Goal: Transaction & Acquisition: Purchase product/service

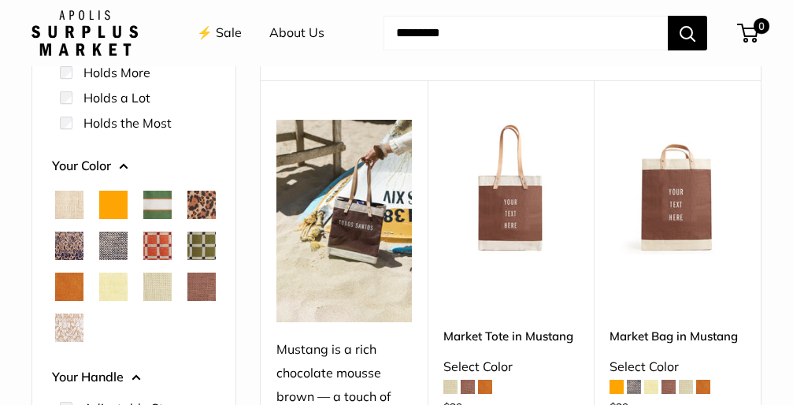
scroll to position [157, 0]
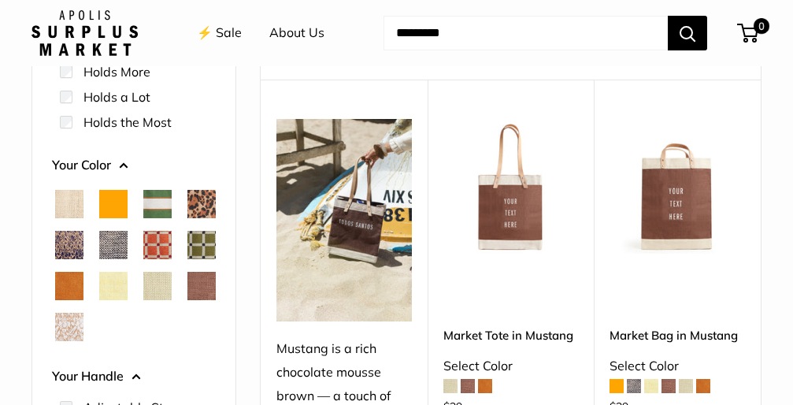
click at [157, 197] on span "Court Green" at bounding box center [157, 204] width 28 height 28
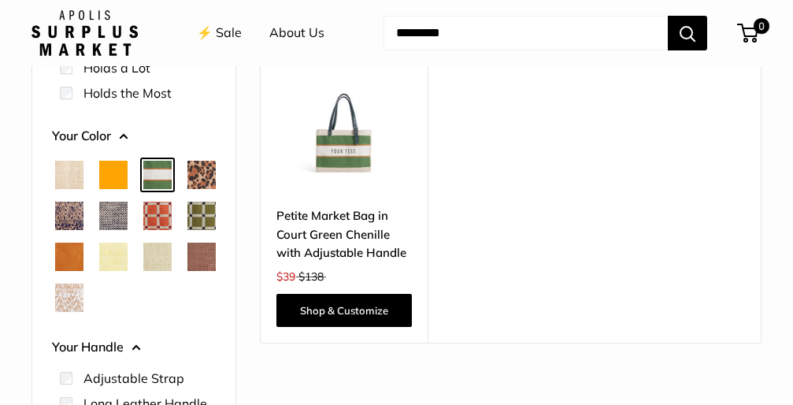
scroll to position [224, 0]
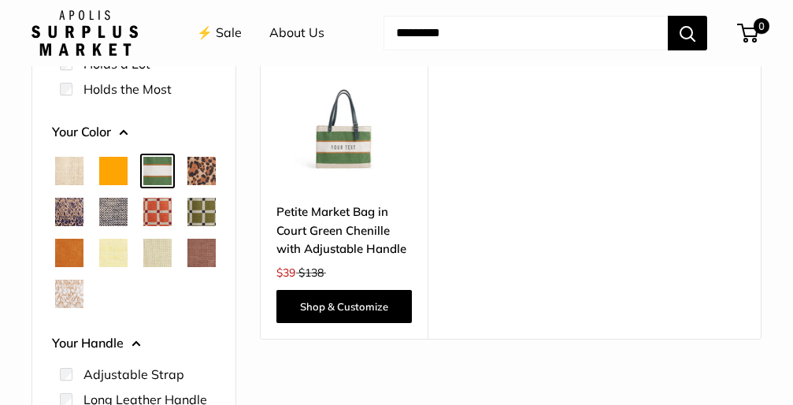
click at [143, 226] on span "Chenille Window Brick" at bounding box center [157, 212] width 28 height 28
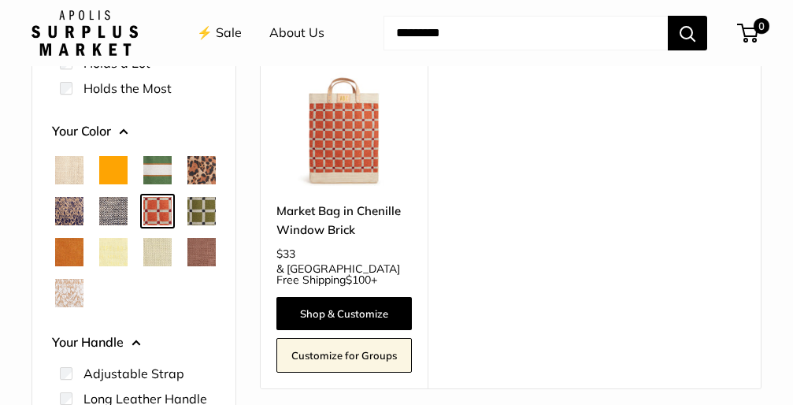
scroll to position [229, 0]
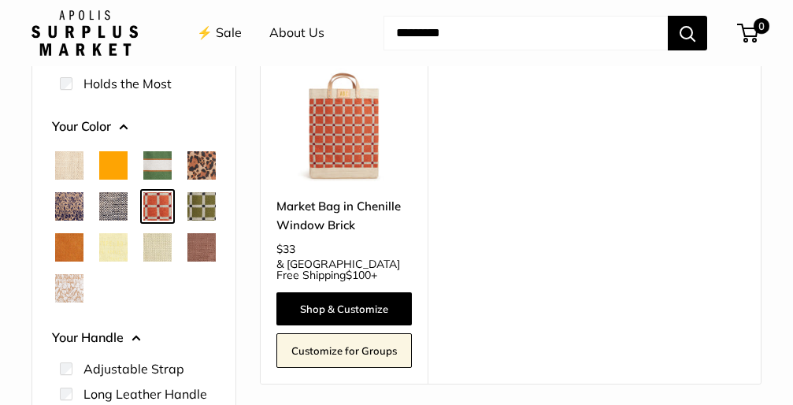
click at [187, 220] on span "Chenille Window Sage" at bounding box center [201, 206] width 28 height 28
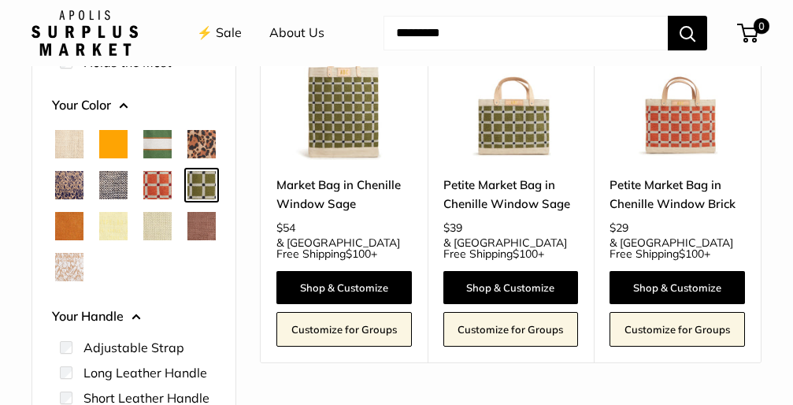
scroll to position [253, 0]
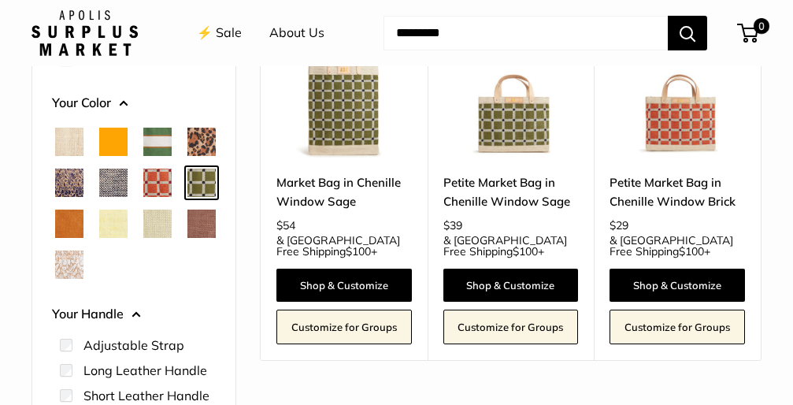
click at [143, 238] on span "Mint Sorbet" at bounding box center [157, 223] width 28 height 28
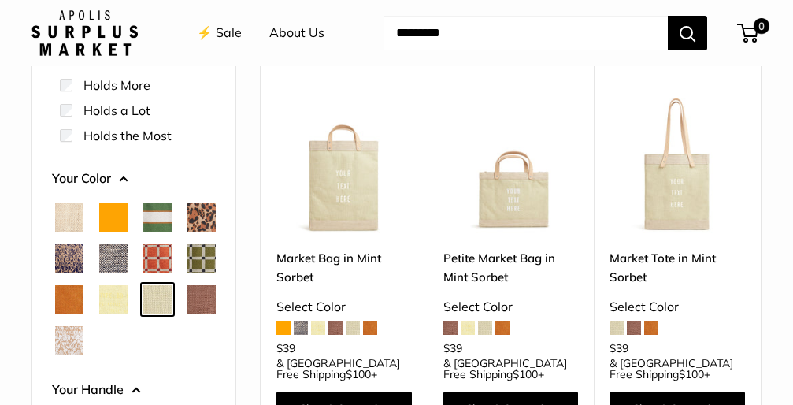
scroll to position [172, 0]
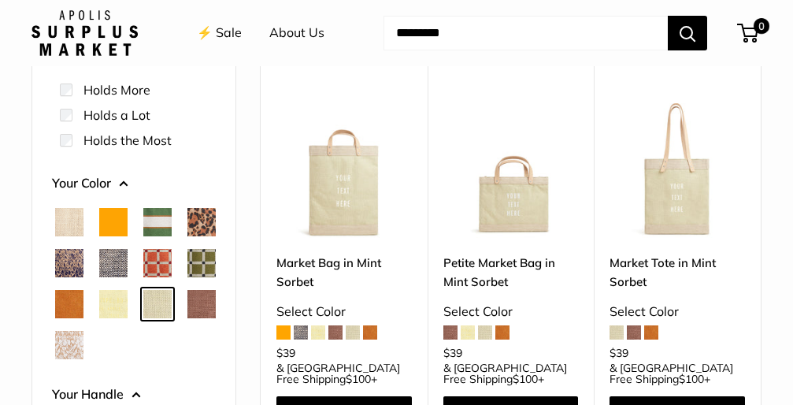
click at [76, 359] on span "White Porcelain" at bounding box center [69, 345] width 28 height 28
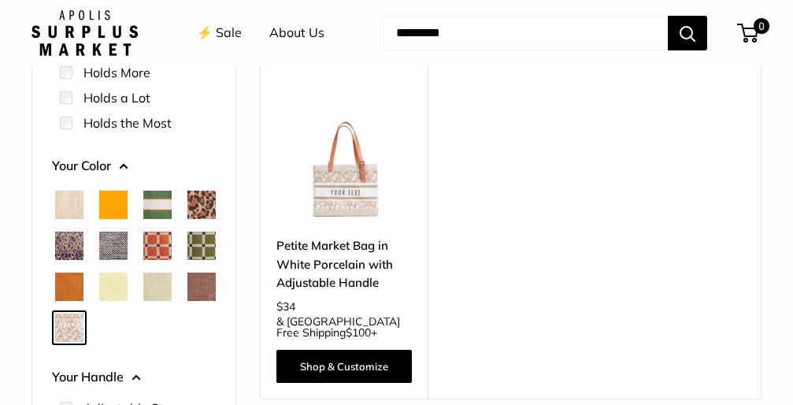
scroll to position [191, 0]
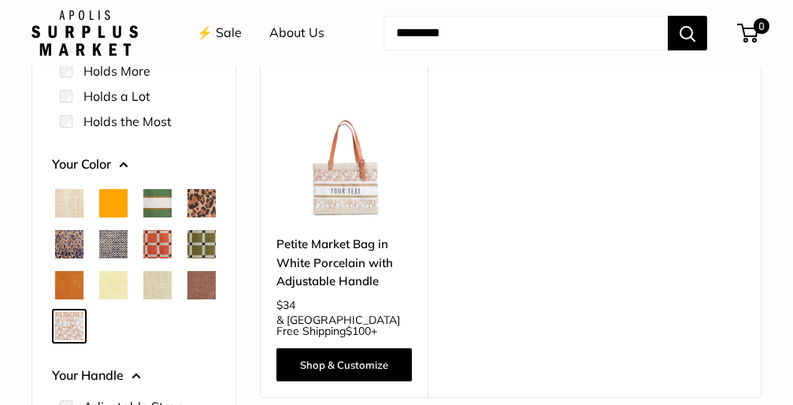
click at [340, 243] on link "Petite Market Bag in White Porcelain with Adjustable Handle" at bounding box center [343, 262] width 135 height 55
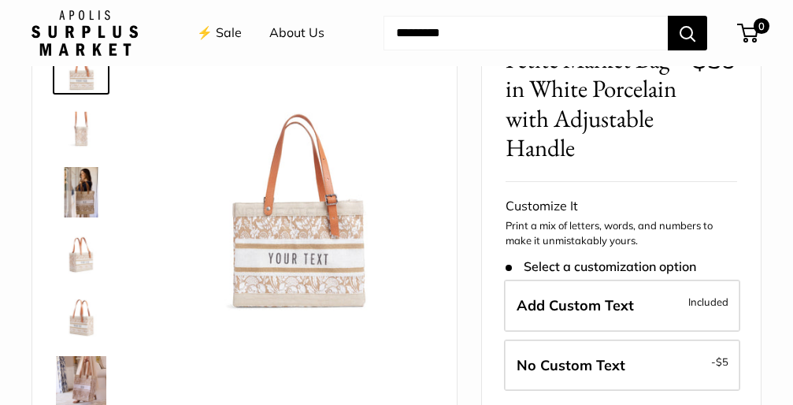
scroll to position [139, 0]
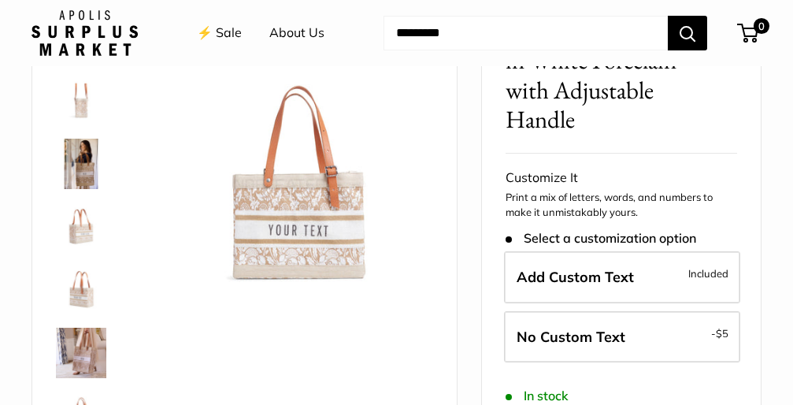
click at [91, 344] on img at bounding box center [81, 352] width 50 height 50
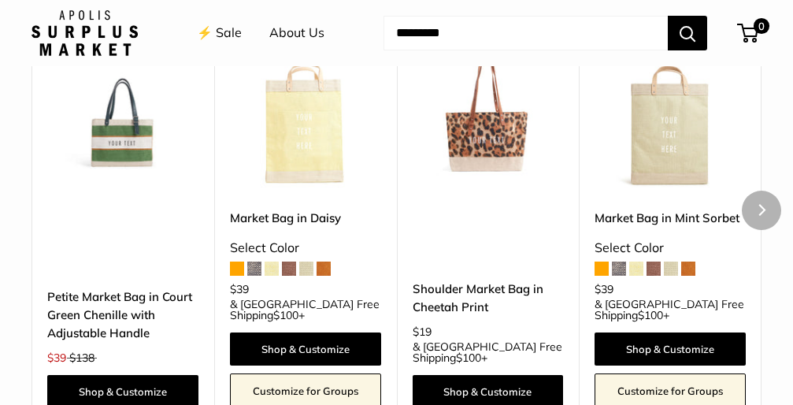
scroll to position [1488, 0]
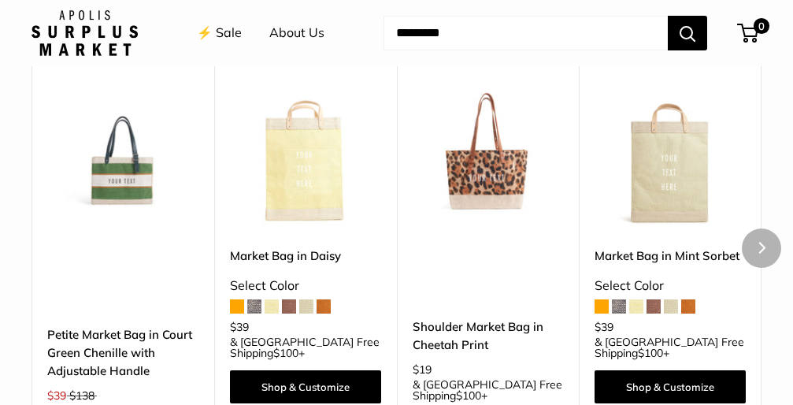
click at [0, 0] on img at bounding box center [0, 0] width 0 height 0
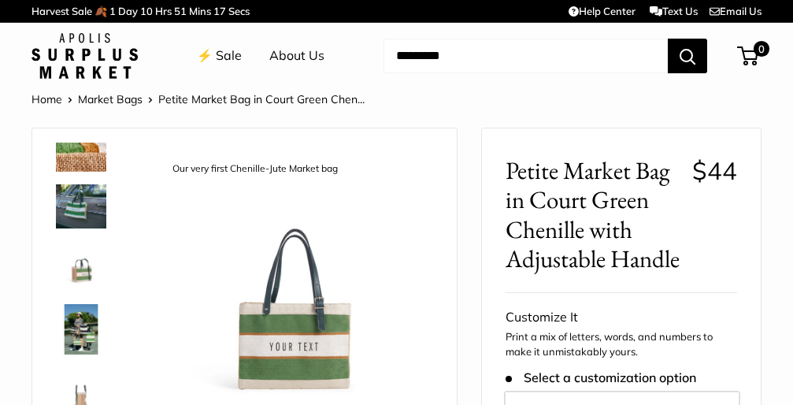
scroll to position [157, 0]
click at [75, 270] on img at bounding box center [81, 266] width 50 height 50
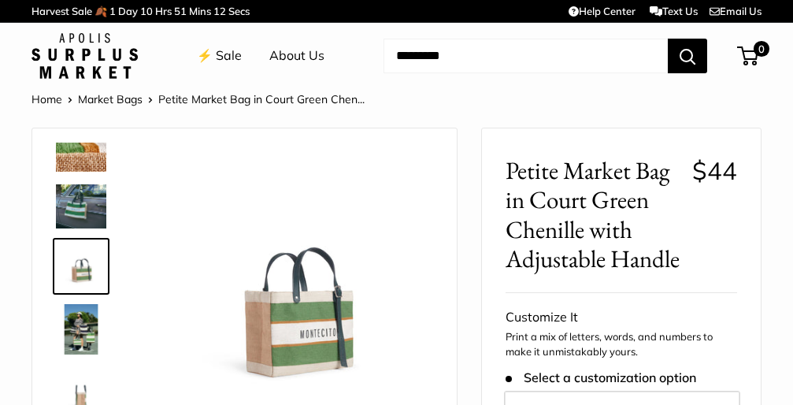
click at [83, 212] on img at bounding box center [81, 205] width 50 height 43
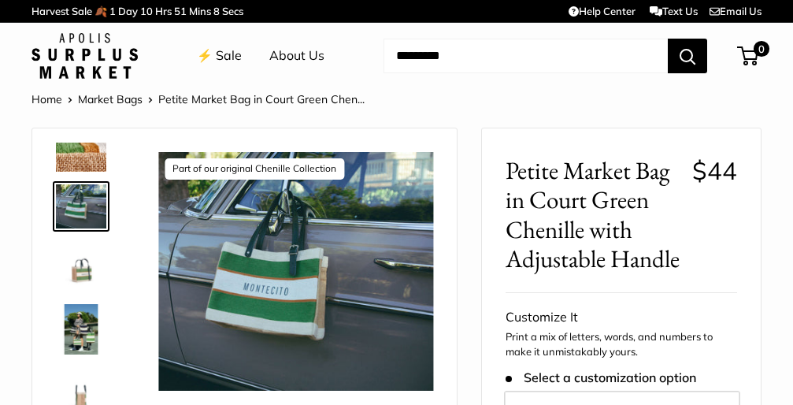
click at [81, 150] on img at bounding box center [81, 146] width 50 height 50
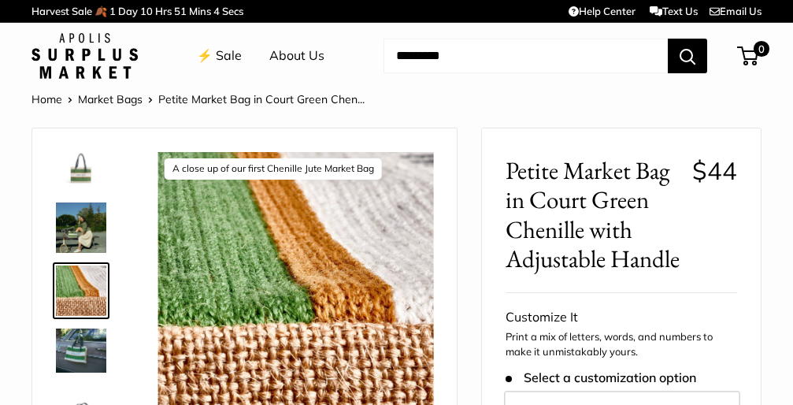
scroll to position [14, 0]
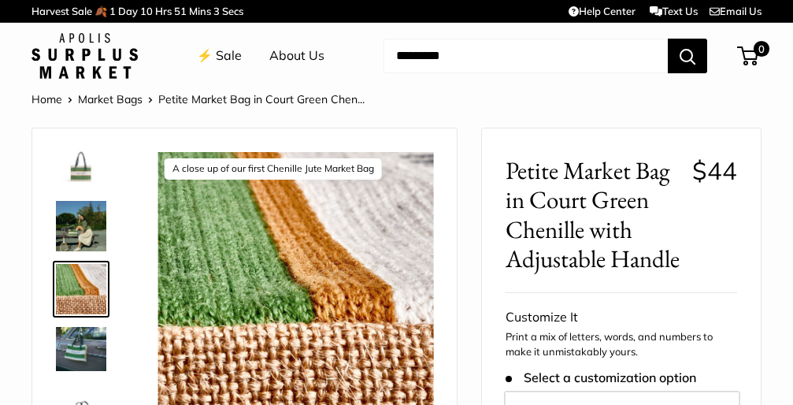
click at [88, 221] on img at bounding box center [81, 226] width 50 height 50
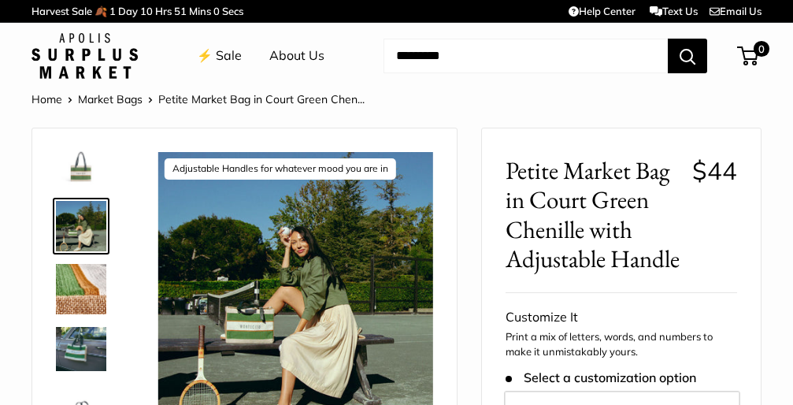
click at [79, 175] on img at bounding box center [81, 163] width 50 height 50
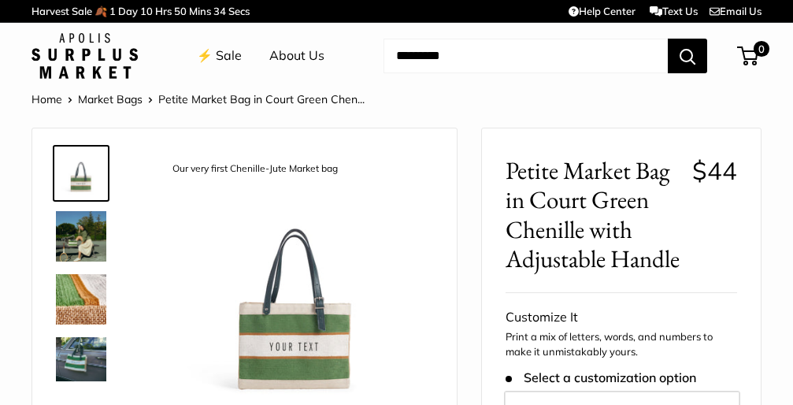
scroll to position [0, 0]
click at [112, 97] on link "Market Bags" at bounding box center [110, 99] width 65 height 14
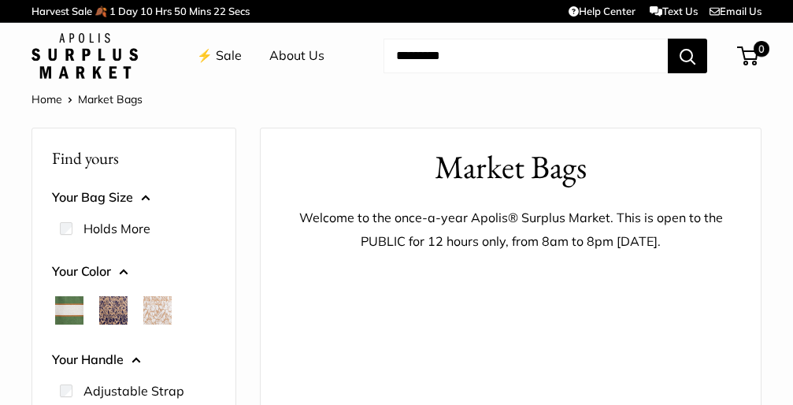
click at [143, 192] on button "Your Bag Size" at bounding box center [134, 198] width 164 height 24
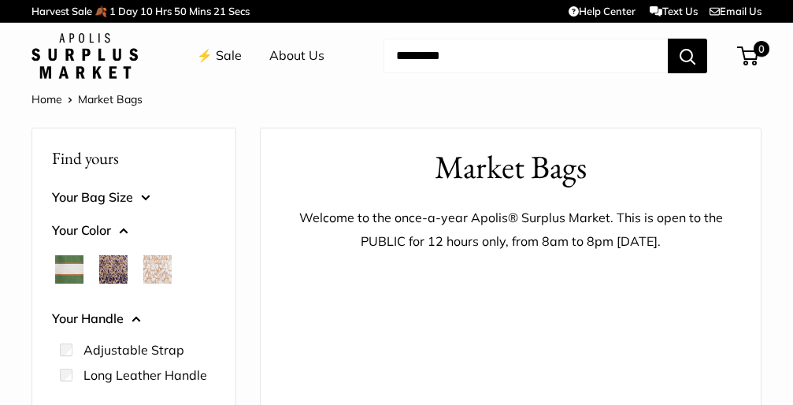
click at [143, 192] on button "Your Bag Size" at bounding box center [134, 198] width 164 height 24
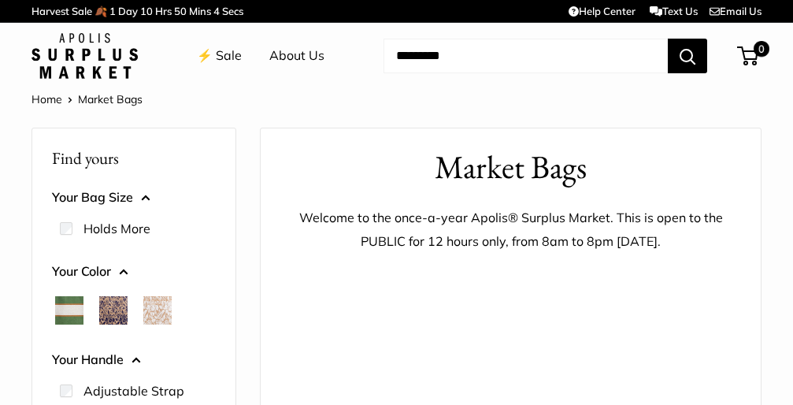
click at [610, 14] on link "Help Center" at bounding box center [601, 11] width 67 height 13
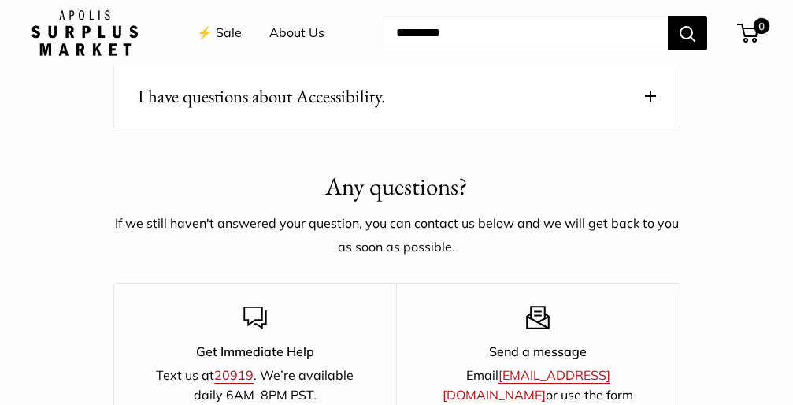
scroll to position [1399, 0]
click at [231, 366] on link "20919" at bounding box center [233, 374] width 39 height 16
click at [228, 30] on link "⚡️ Sale" at bounding box center [219, 33] width 45 height 24
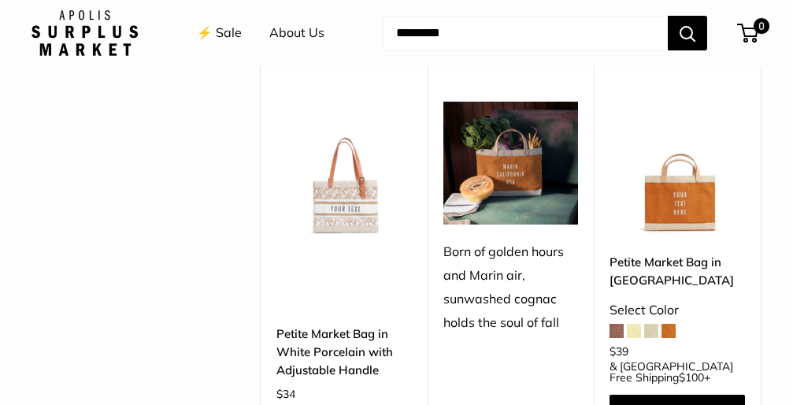
scroll to position [1909, 0]
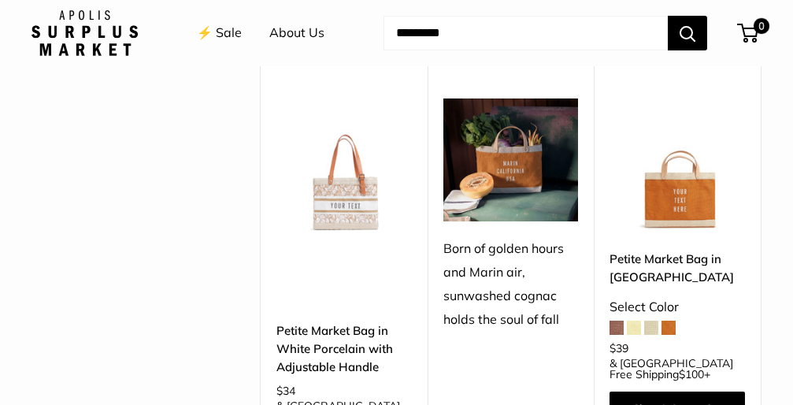
click at [329, 321] on link "Petite Market Bag in White Porcelain with Adjustable Handle" at bounding box center [343, 348] width 135 height 55
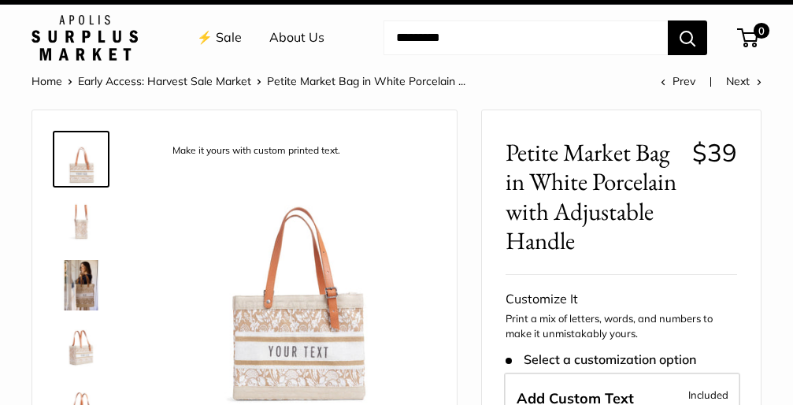
scroll to position [20, 0]
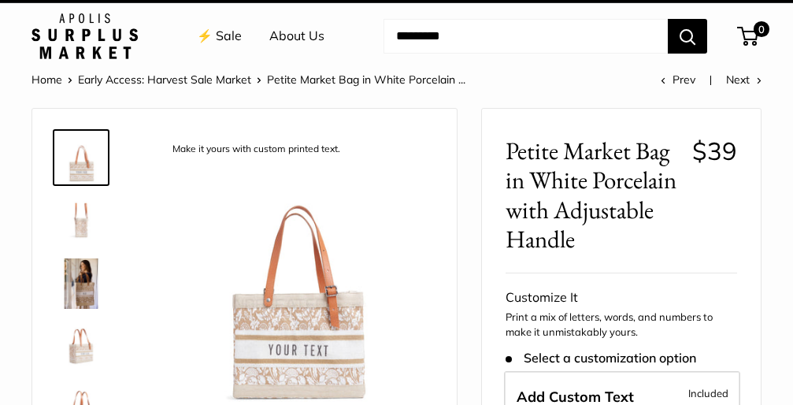
click at [82, 228] on img at bounding box center [81, 220] width 50 height 50
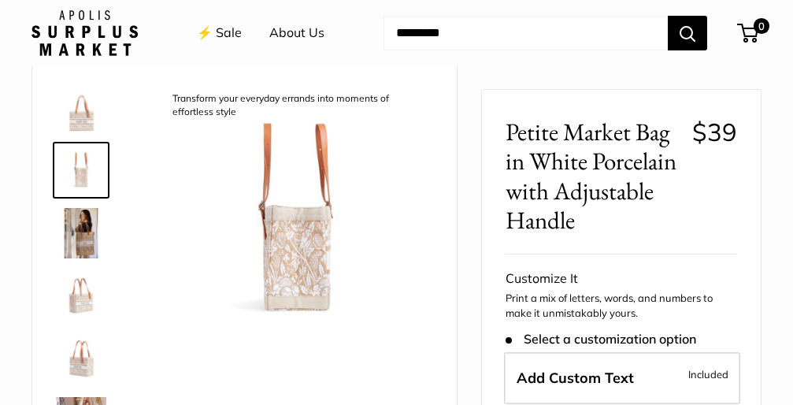
scroll to position [68, 0]
click at [84, 236] on img at bounding box center [81, 234] width 50 height 50
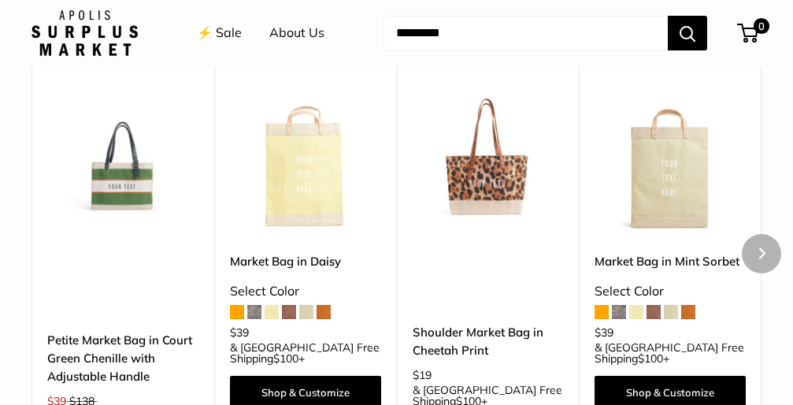
scroll to position [1461, 0]
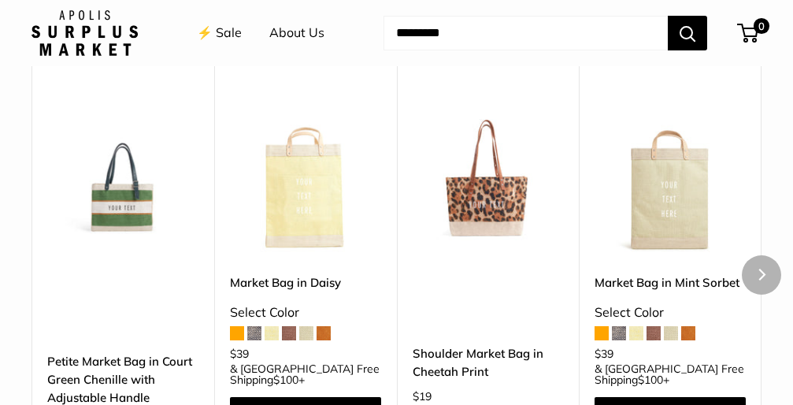
click at [0, 0] on img at bounding box center [0, 0] width 0 height 0
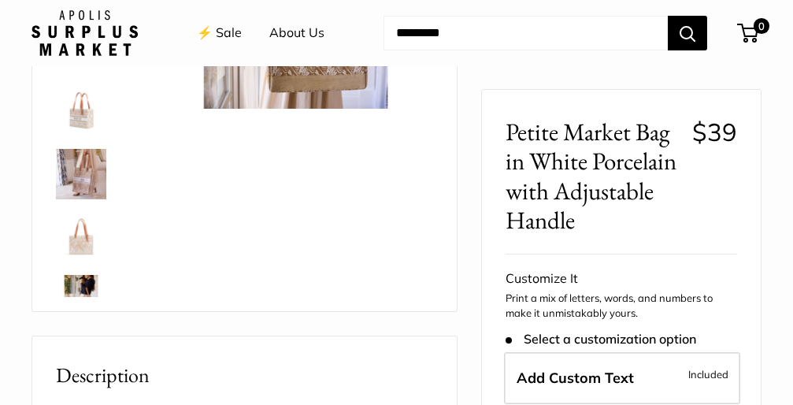
scroll to position [282, 0]
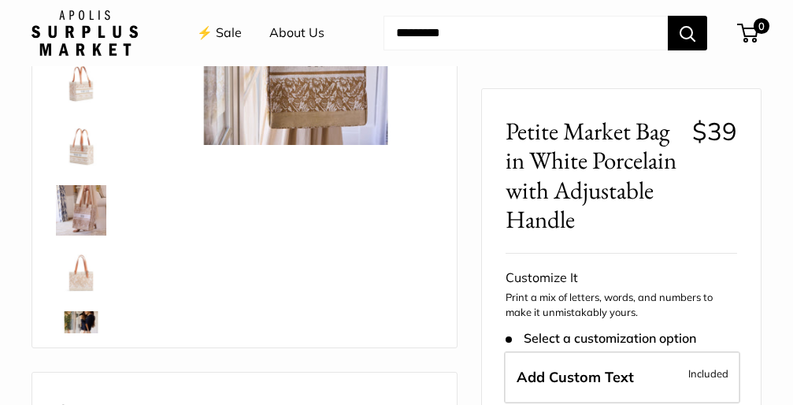
click at [86, 202] on img at bounding box center [81, 210] width 50 height 50
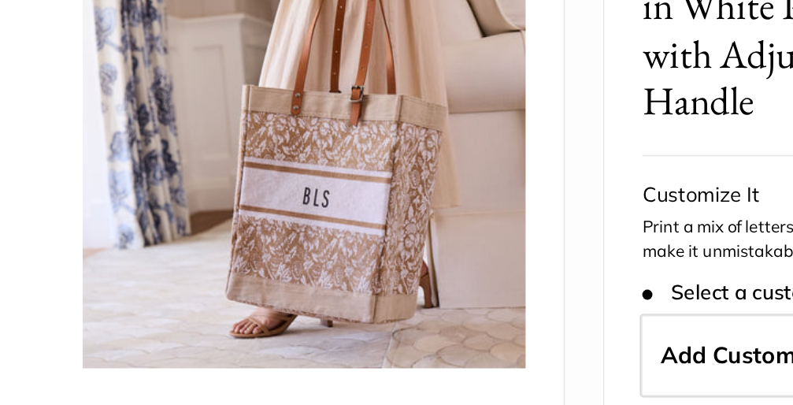
scroll to position [148, 0]
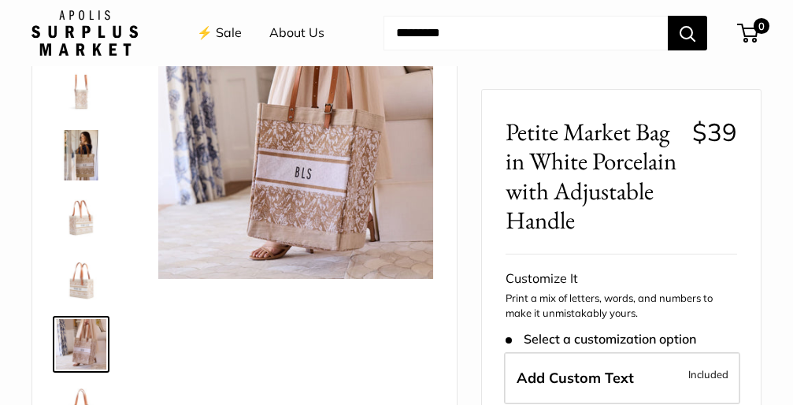
click at [79, 218] on img at bounding box center [81, 218] width 50 height 50
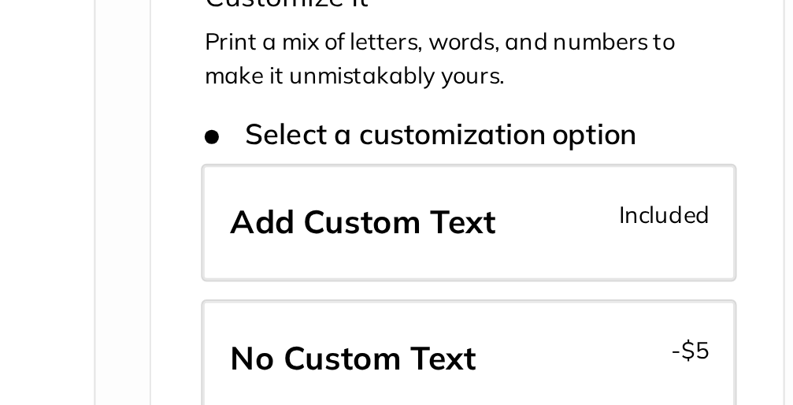
scroll to position [92, 0]
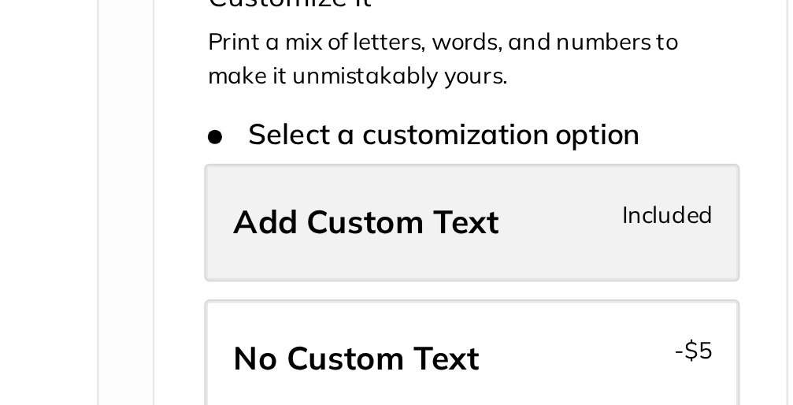
click at [516, 315] on span "Add Custom Text" at bounding box center [574, 324] width 117 height 18
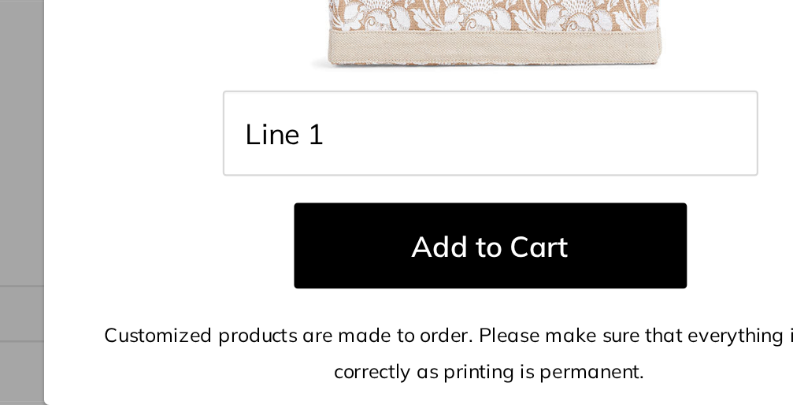
scroll to position [279, 0]
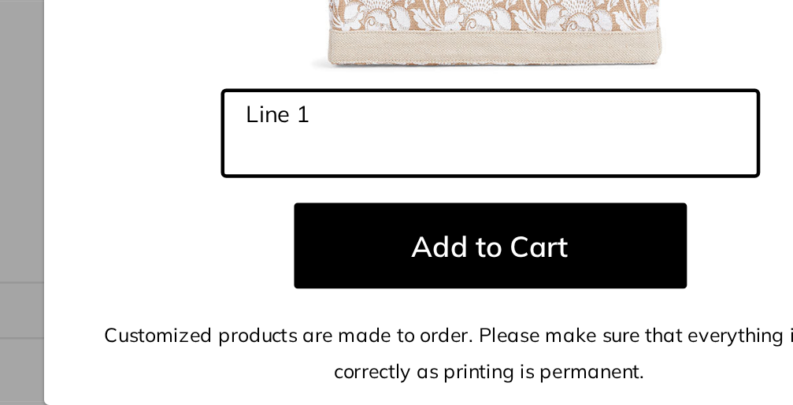
click at [279, 266] on input "Line 1" at bounding box center [397, 285] width 236 height 38
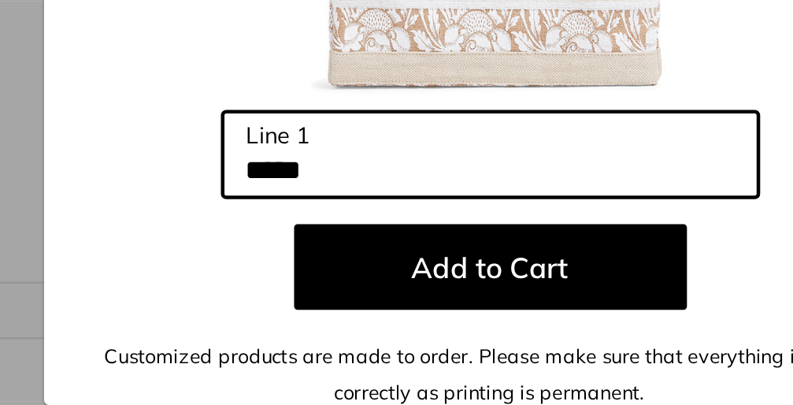
scroll to position [0, 0]
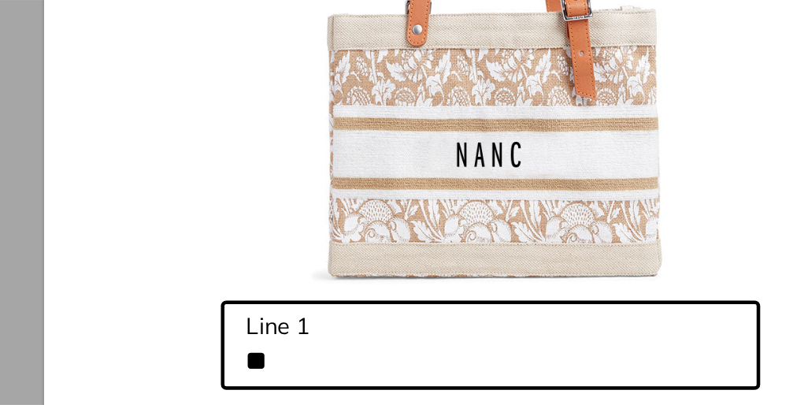
type input "*"
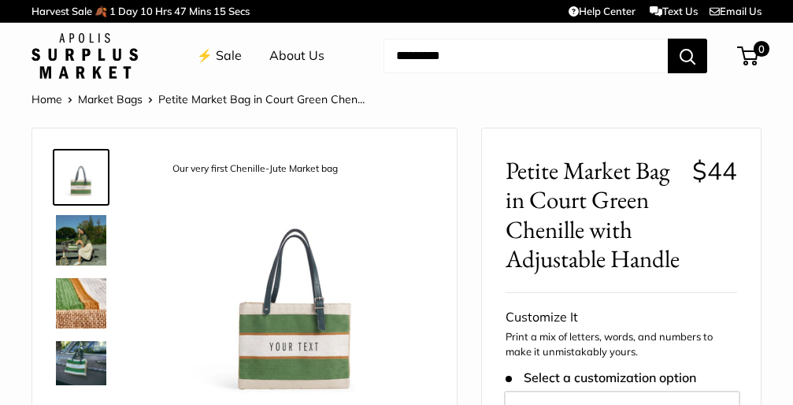
click at [89, 286] on img at bounding box center [81, 303] width 50 height 50
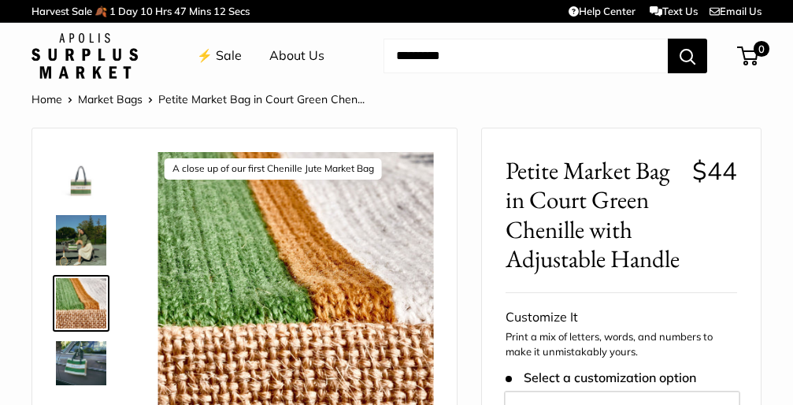
click at [82, 352] on img at bounding box center [81, 362] width 50 height 43
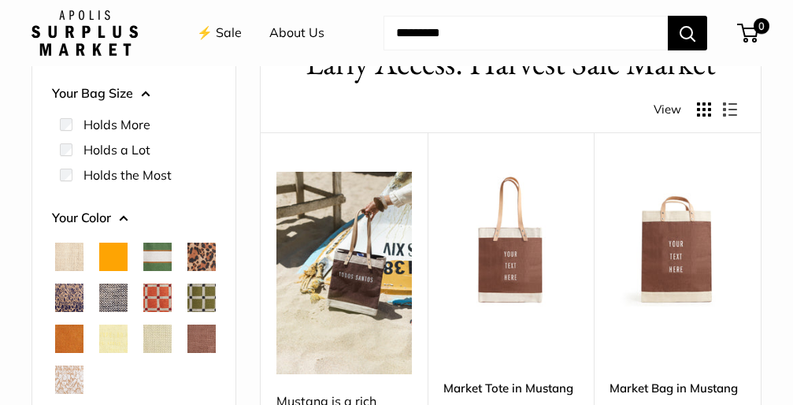
scroll to position [108, 0]
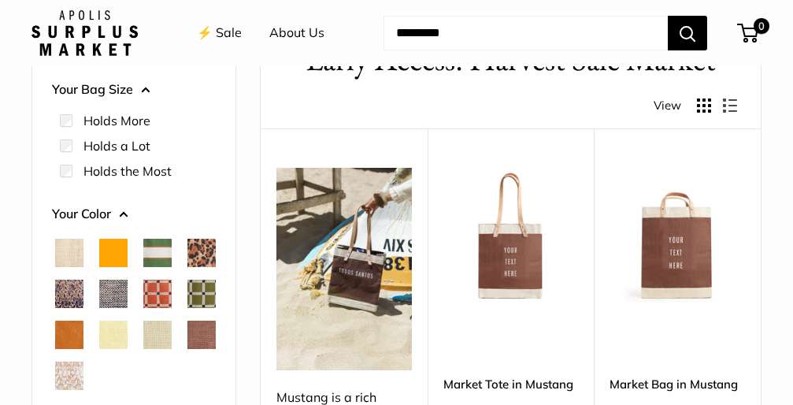
click at [102, 254] on span "Orange" at bounding box center [113, 253] width 28 height 28
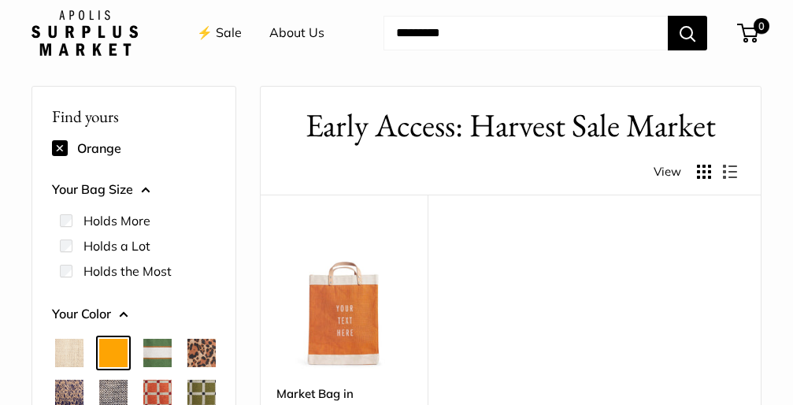
click at [63, 352] on span "Natural" at bounding box center [69, 353] width 28 height 28
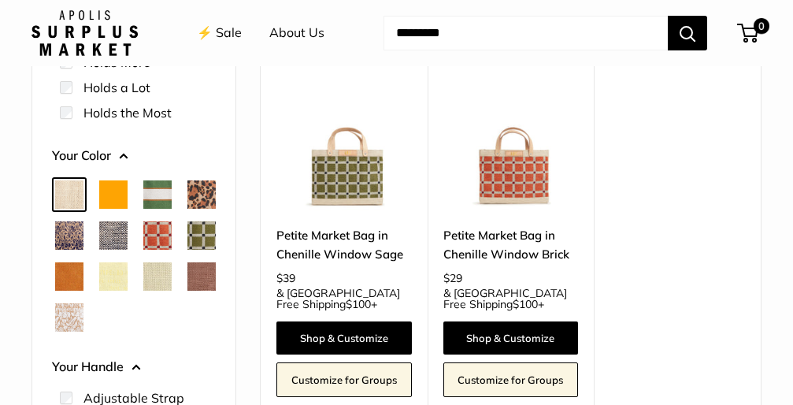
scroll to position [202, 0]
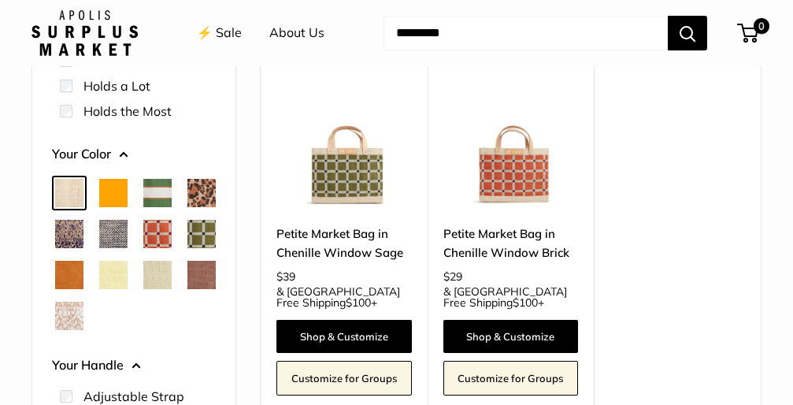
click at [128, 236] on span "Chambray" at bounding box center [113, 234] width 28 height 28
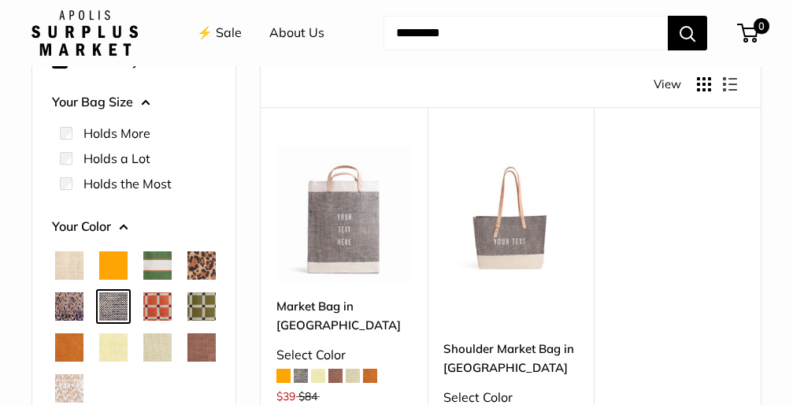
scroll to position [131, 0]
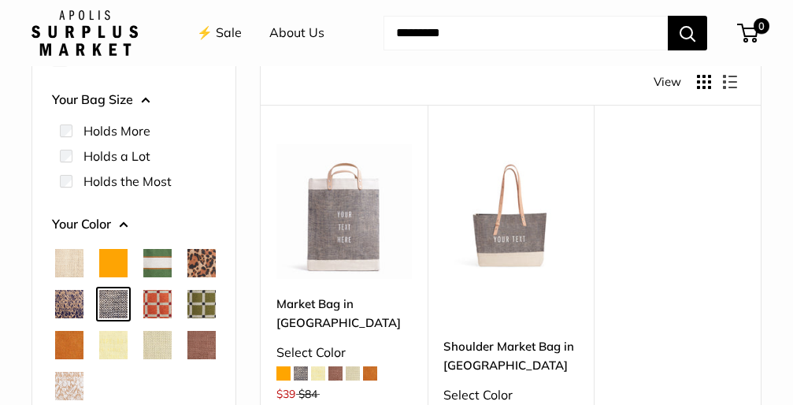
click at [83, 304] on span "Blue Porcelain" at bounding box center [69, 304] width 28 height 28
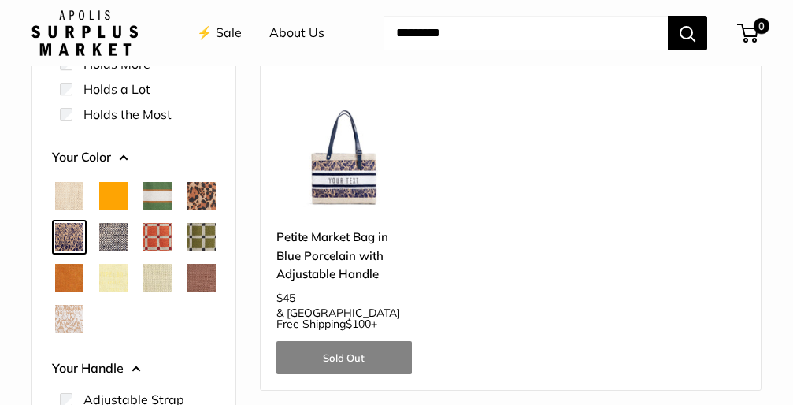
scroll to position [205, 0]
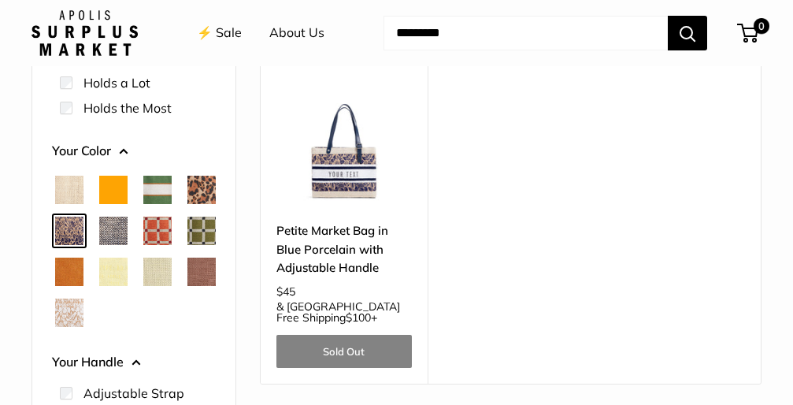
click at [83, 270] on span "Cognac" at bounding box center [69, 271] width 28 height 28
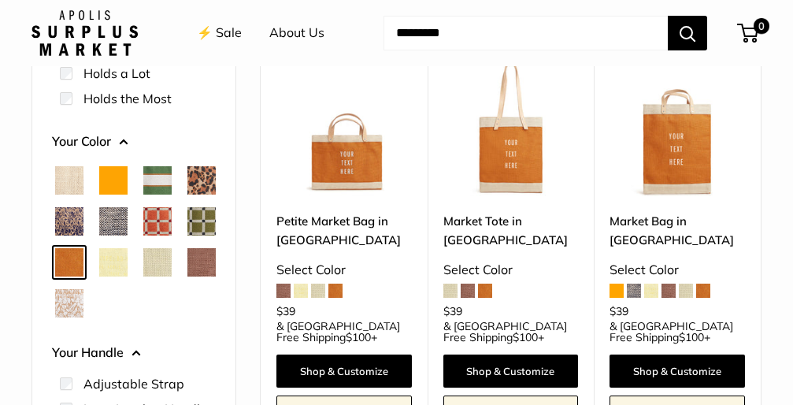
scroll to position [231, 0]
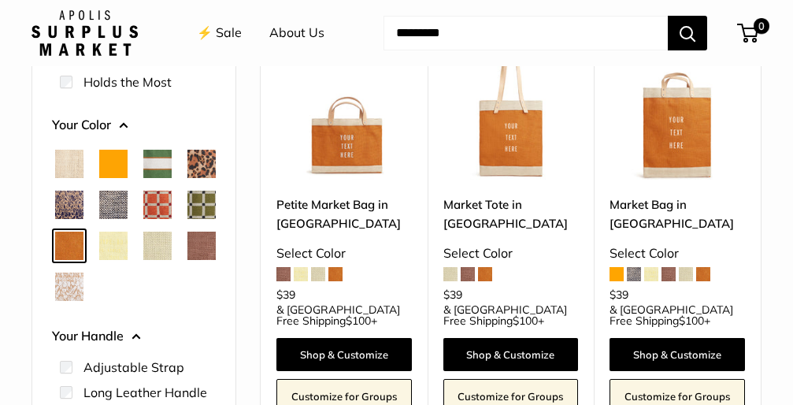
click at [143, 260] on span "Mint Sorbet" at bounding box center [157, 245] width 28 height 28
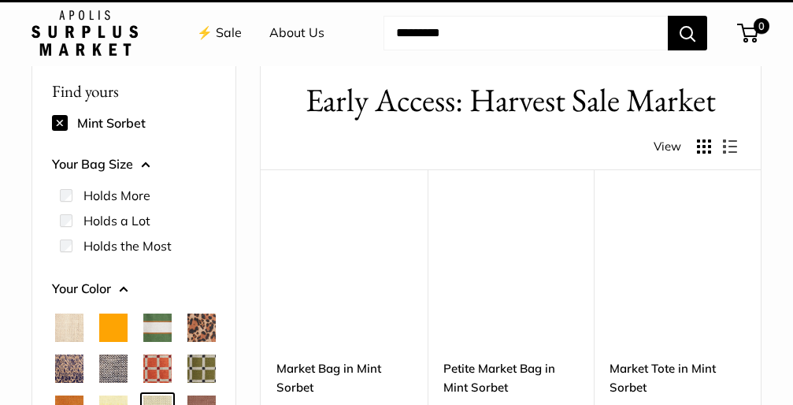
scroll to position [42, 0]
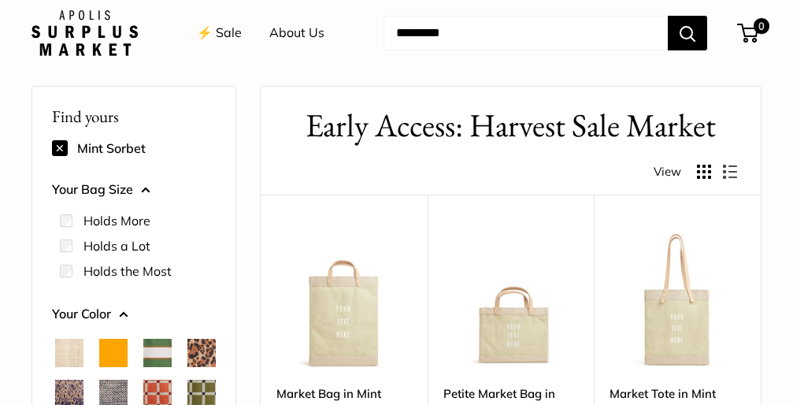
click at [0, 0] on img at bounding box center [0, 0] width 0 height 0
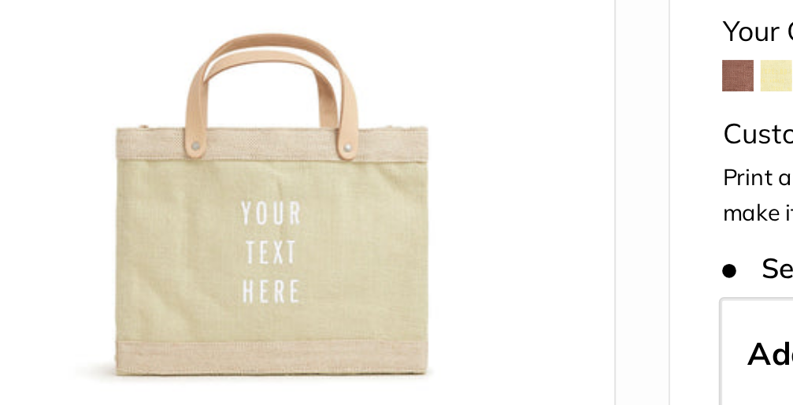
scroll to position [106, 0]
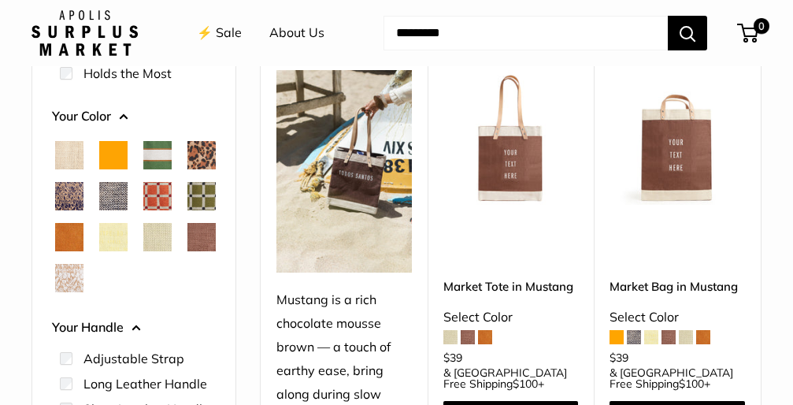
scroll to position [231, 0]
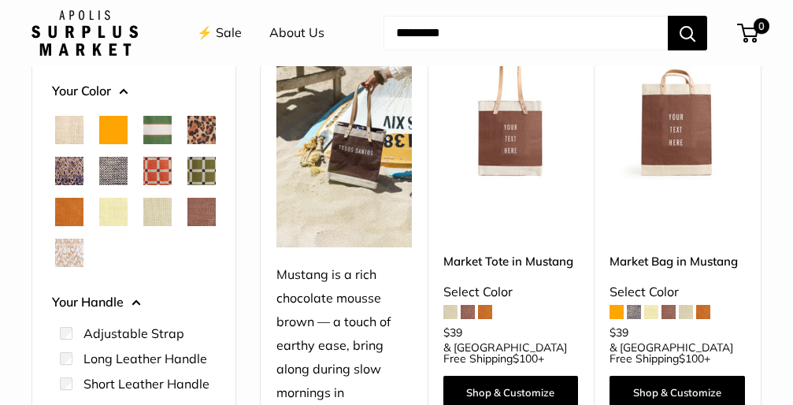
click at [69, 267] on span "White Porcelain" at bounding box center [69, 253] width 28 height 28
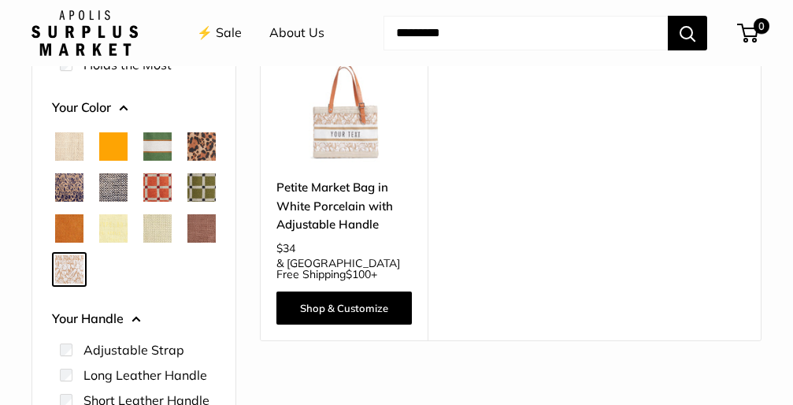
scroll to position [251, 0]
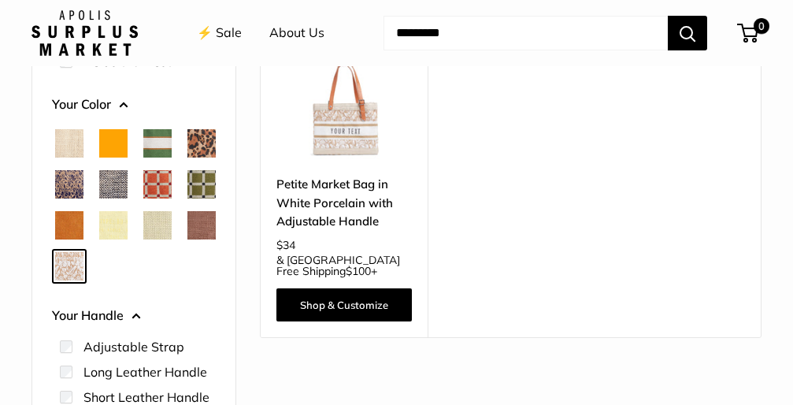
click at [143, 239] on span "Mint Sorbet" at bounding box center [157, 225] width 28 height 28
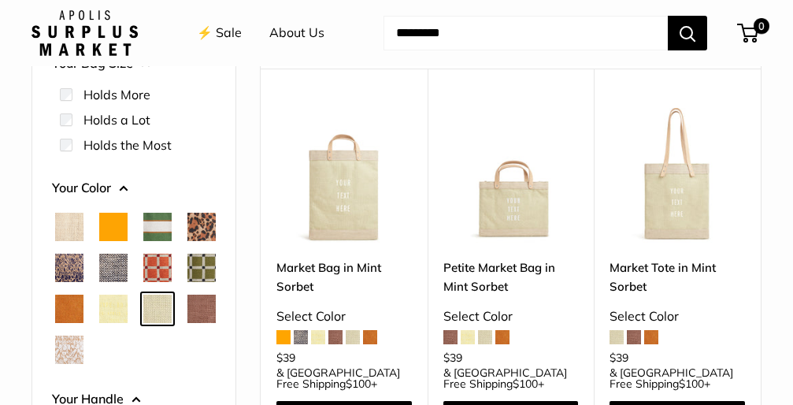
scroll to position [170, 0]
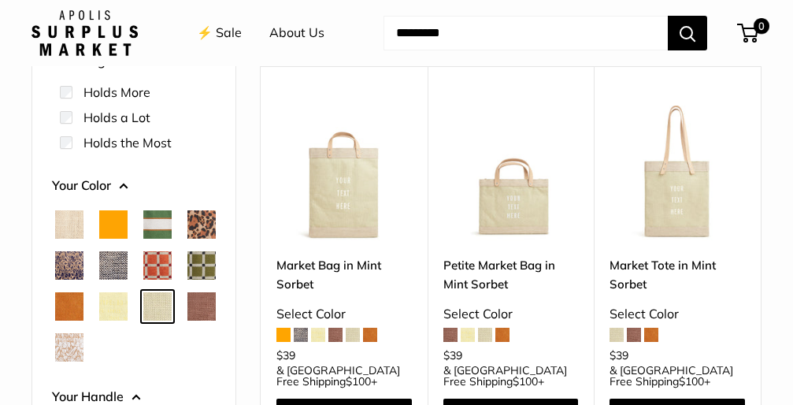
click at [143, 320] on span "Mint Sorbet" at bounding box center [157, 306] width 28 height 28
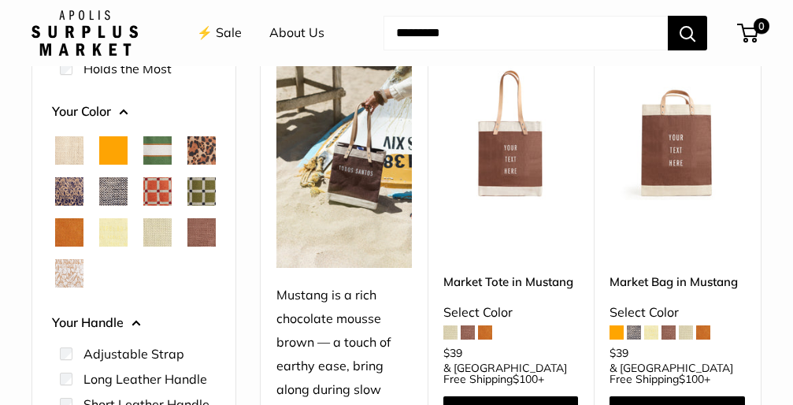
scroll to position [207, 0]
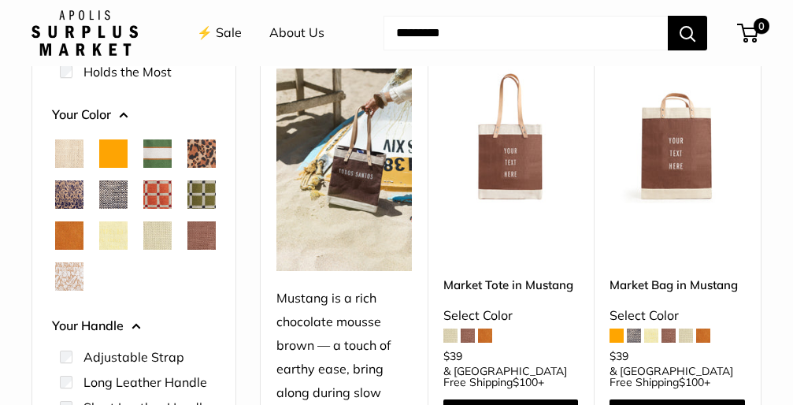
click at [143, 250] on span "Mint Sorbet" at bounding box center [157, 235] width 28 height 28
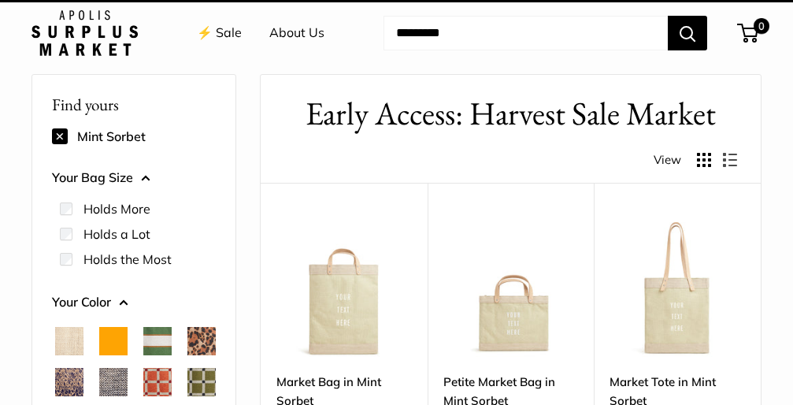
scroll to position [42, 0]
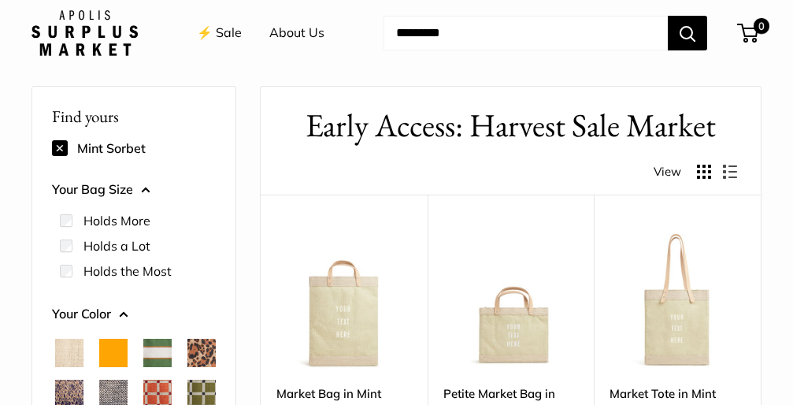
click at [0, 0] on img at bounding box center [0, 0] width 0 height 0
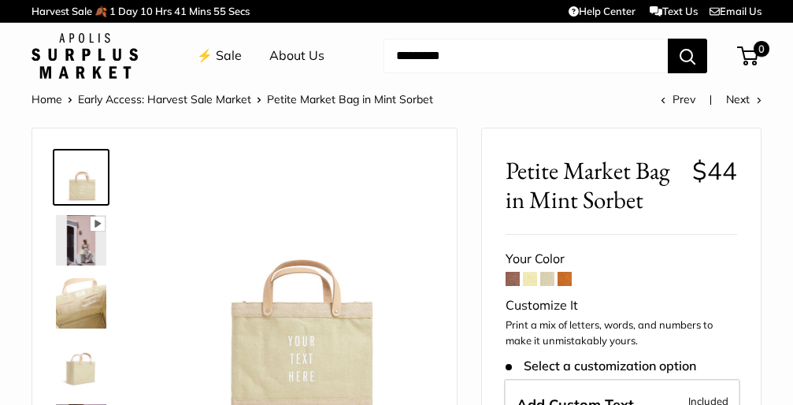
click at [84, 294] on img at bounding box center [81, 303] width 50 height 50
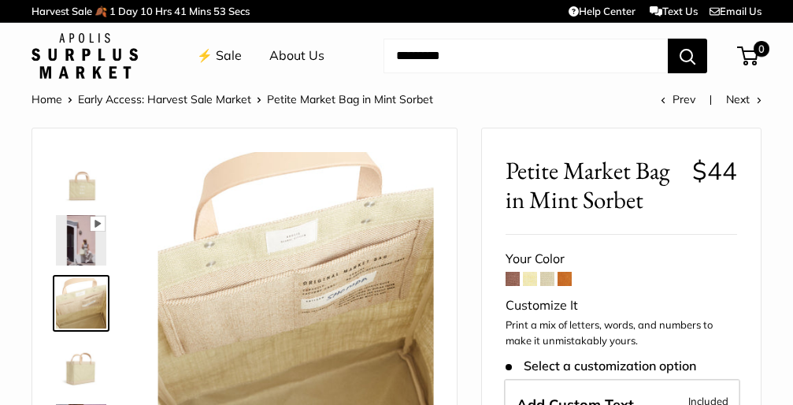
click at [74, 369] on img at bounding box center [81, 366] width 50 height 50
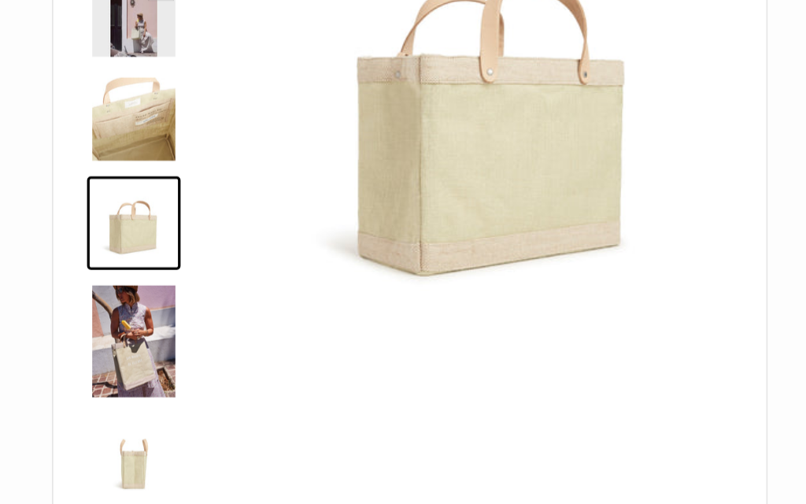
click at [86, 124] on img at bounding box center [81, 149] width 50 height 50
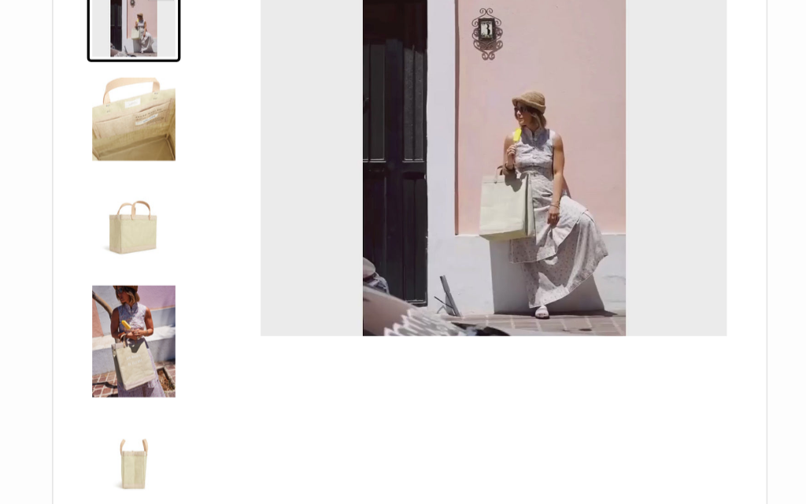
click at [87, 187] on img at bounding box center [81, 212] width 50 height 50
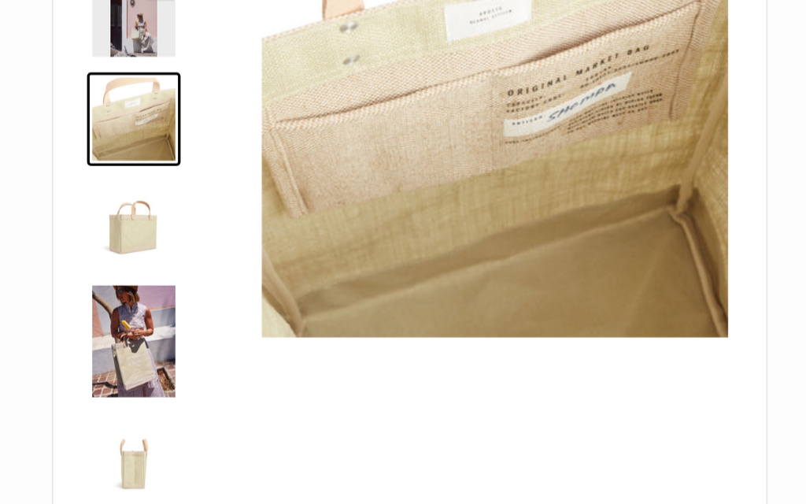
type input "*****"
click at [83, 250] on img at bounding box center [81, 275] width 50 height 50
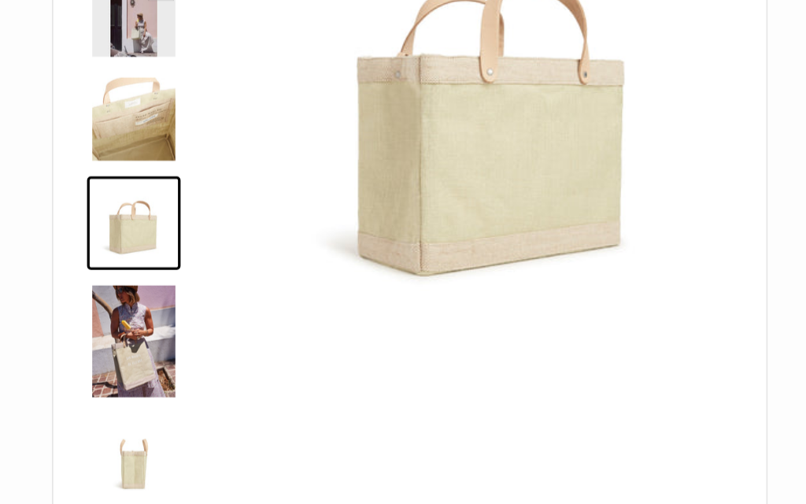
click at [259, 76] on img at bounding box center [299, 202] width 283 height 283
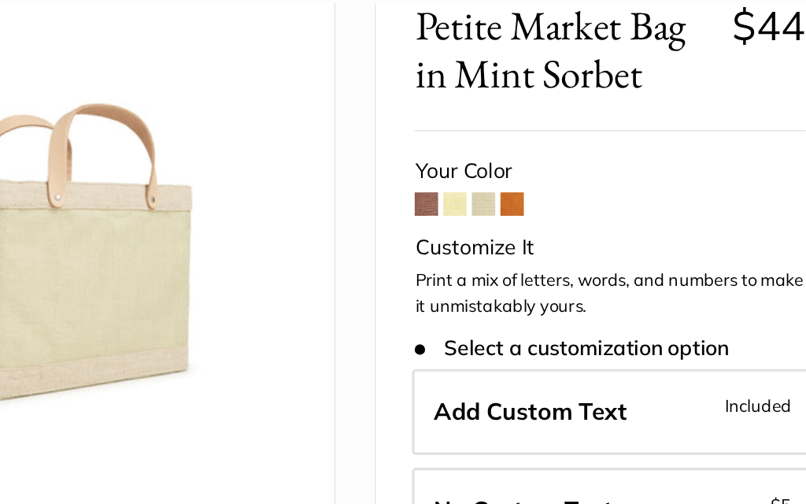
scroll to position [85, 0]
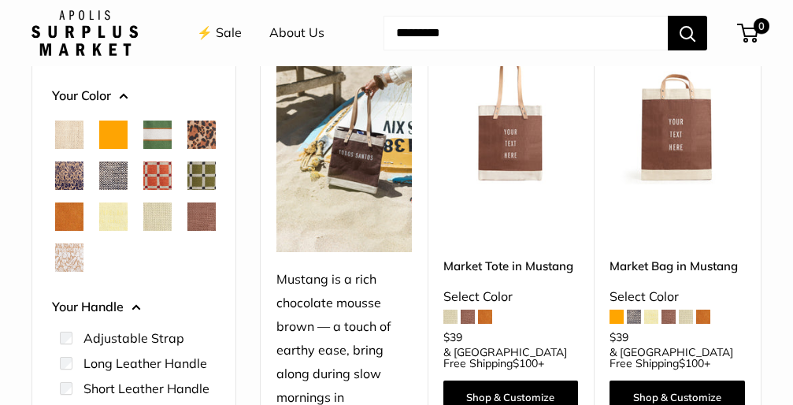
scroll to position [226, 0]
click at [143, 231] on span "Mint Sorbet" at bounding box center [157, 216] width 28 height 28
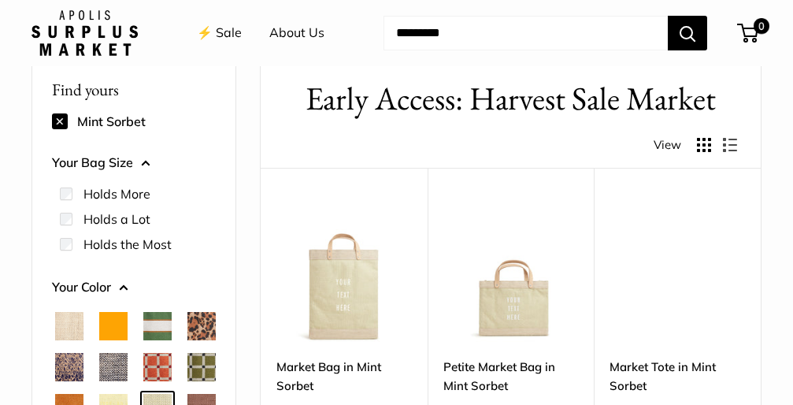
scroll to position [42, 0]
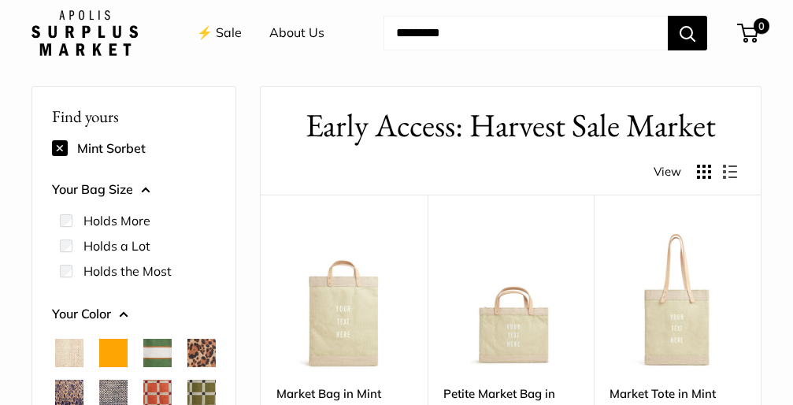
click at [0, 0] on img at bounding box center [0, 0] width 0 height 0
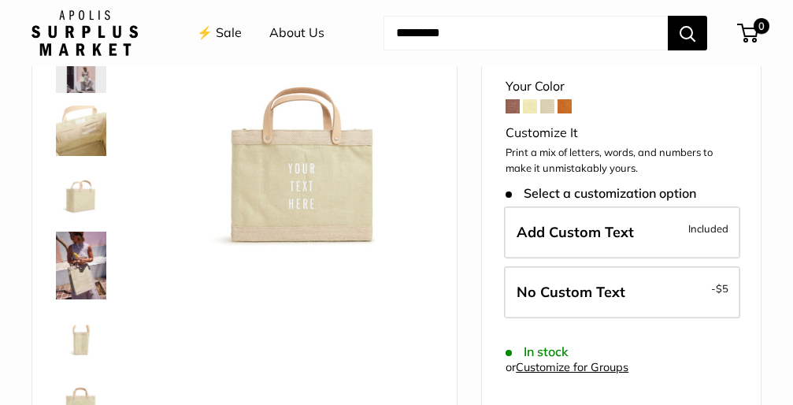
scroll to position [173, 0]
click at [527, 102] on span at bounding box center [530, 105] width 14 height 14
click at [549, 101] on span at bounding box center [547, 105] width 14 height 14
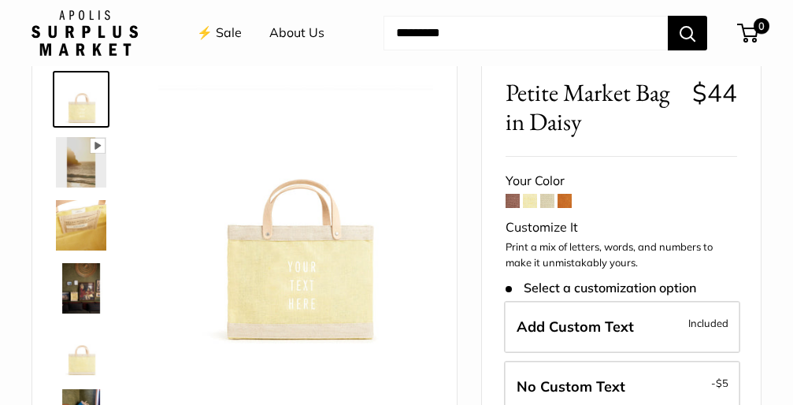
scroll to position [80, 0]
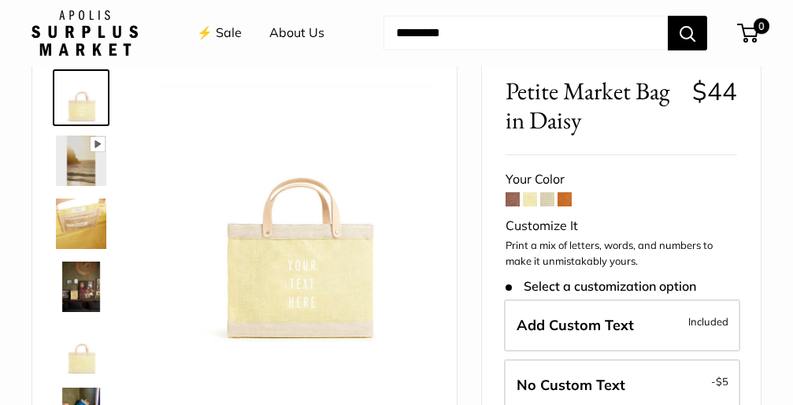
click at [87, 361] on img at bounding box center [81, 349] width 50 height 50
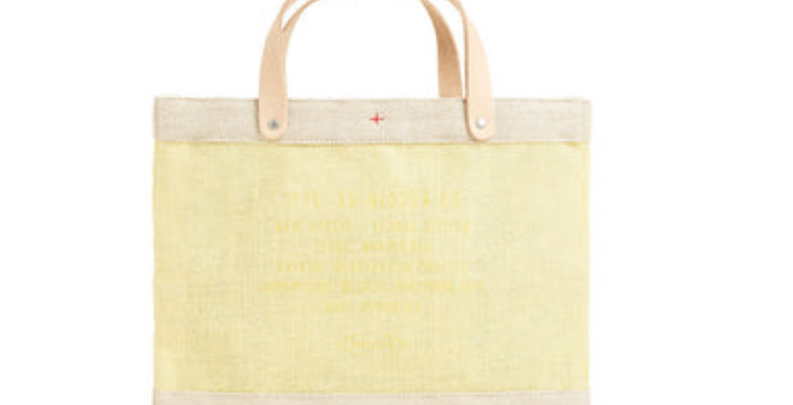
scroll to position [202, 0]
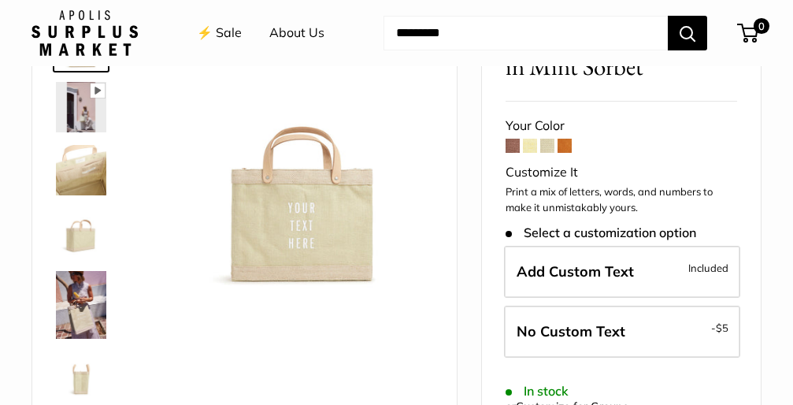
scroll to position [134, 0]
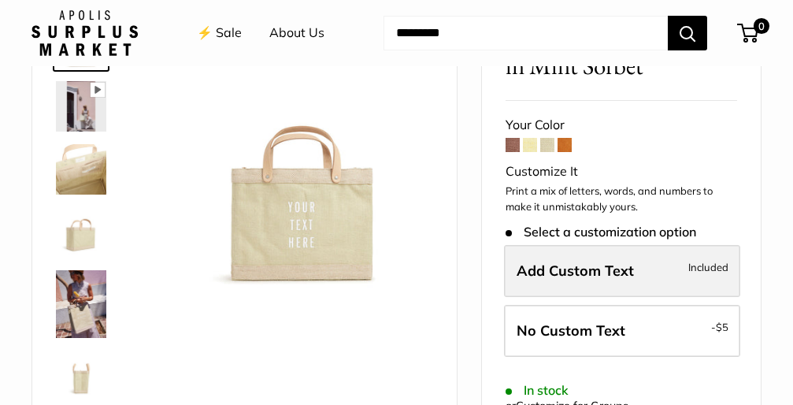
click at [548, 268] on span "Add Custom Text" at bounding box center [574, 270] width 117 height 18
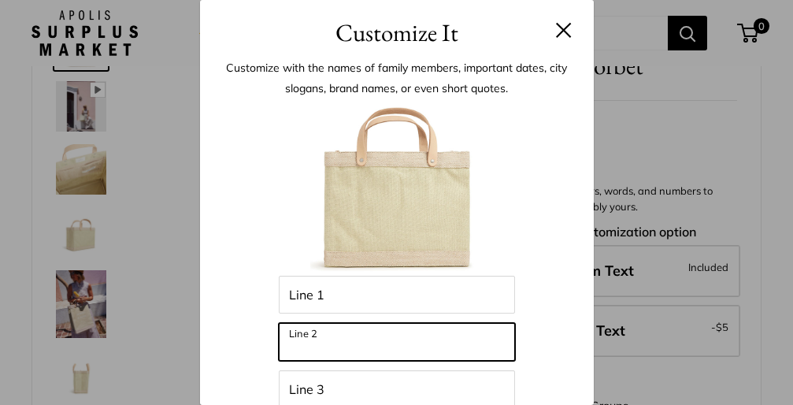
click at [390, 334] on input "Line 2" at bounding box center [397, 342] width 236 height 38
type input "*"
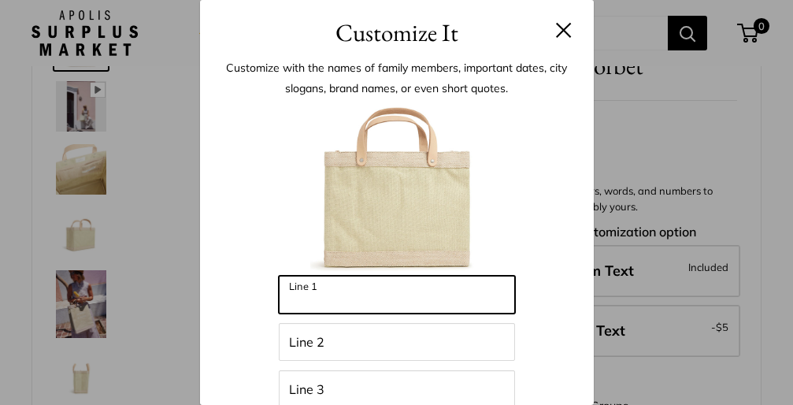
click at [368, 297] on input "Line 1" at bounding box center [397, 295] width 236 height 38
type input "******"
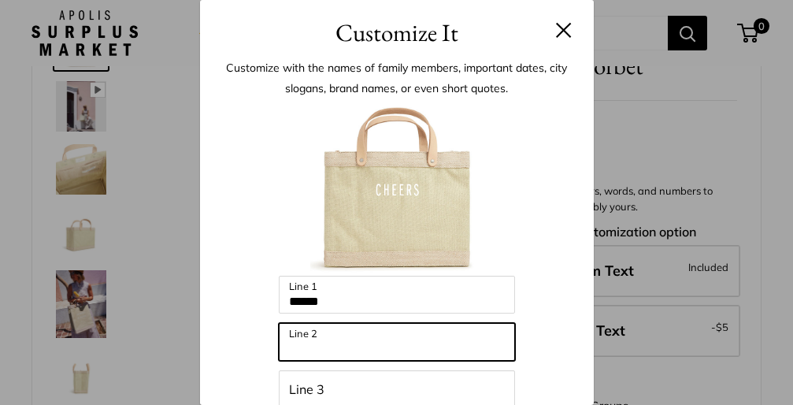
click at [355, 325] on input "Line 2" at bounding box center [397, 342] width 236 height 38
type input "*"
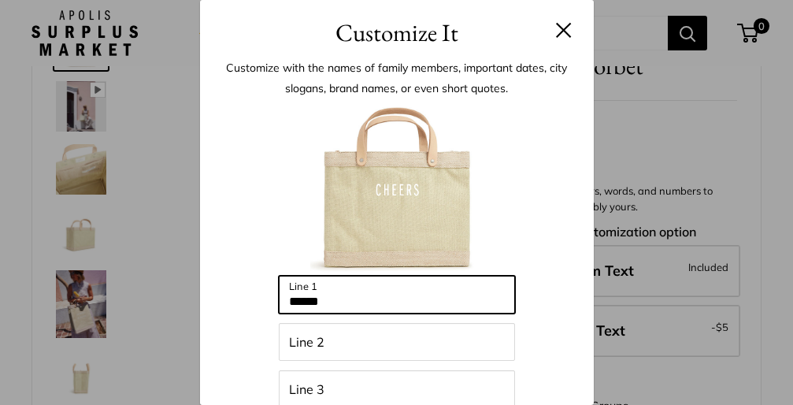
click at [344, 302] on input "******" at bounding box center [397, 295] width 236 height 38
type input "*"
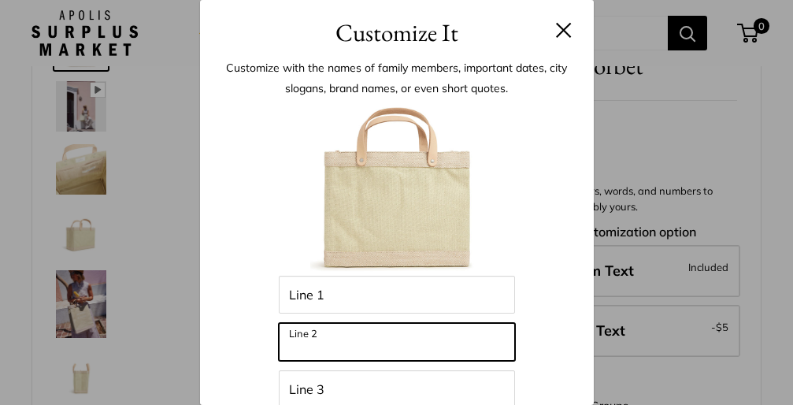
click at [330, 336] on input "Line 2" at bounding box center [397, 342] width 236 height 38
type input "******"
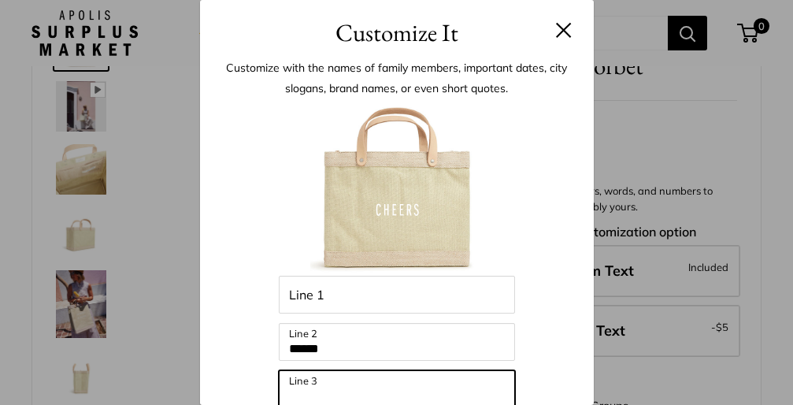
click at [320, 384] on input "Line 3" at bounding box center [397, 389] width 236 height 38
type input "********"
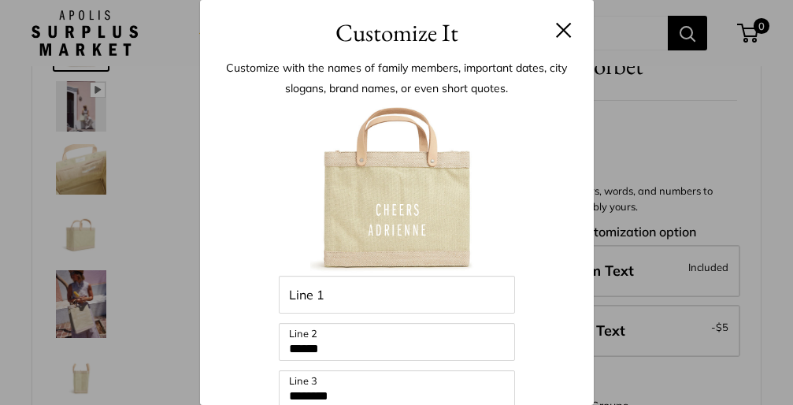
click at [568, 24] on button at bounding box center [564, 30] width 16 height 16
